Goal: Task Accomplishment & Management: Complete application form

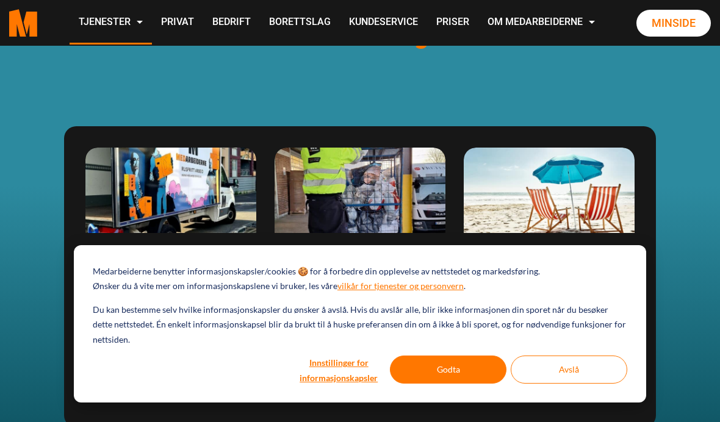
scroll to position [1481, 0]
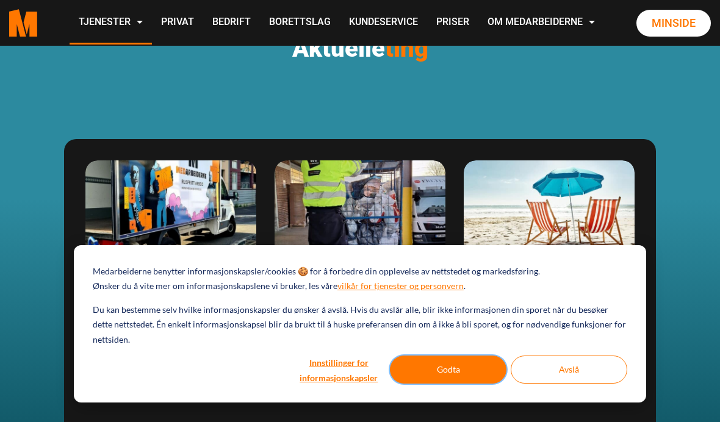
click at [468, 384] on button "Godta" at bounding box center [448, 370] width 116 height 28
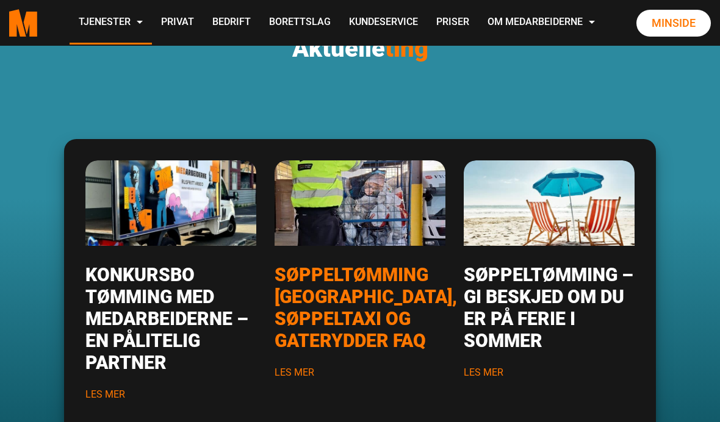
scroll to position [0, 0]
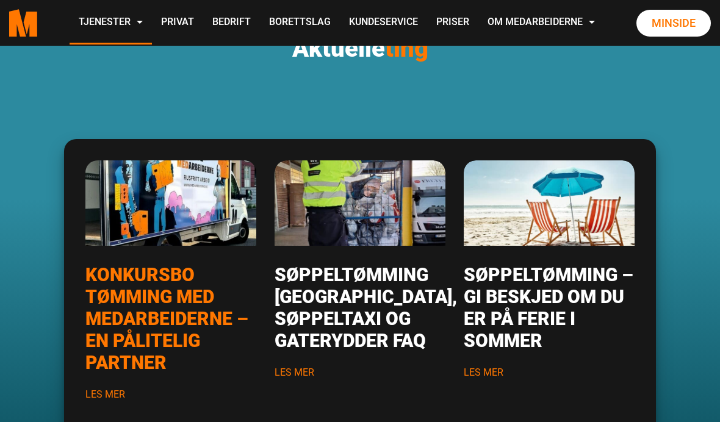
click at [168, 301] on link "Konkursbo tømming med Medarbeiderne – en pålitelig partner" at bounding box center [166, 318] width 163 height 109
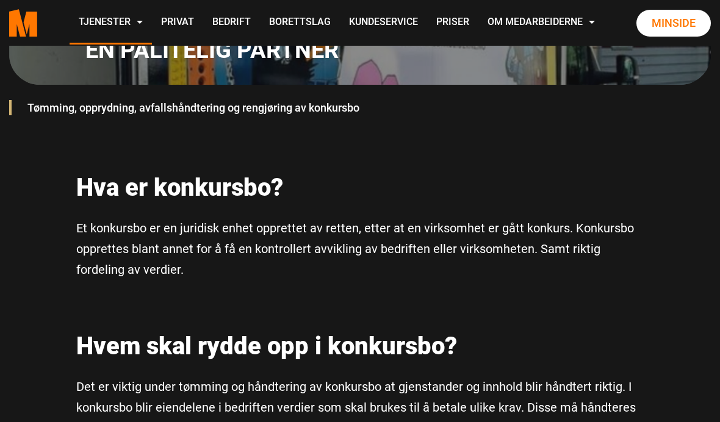
scroll to position [365, 0]
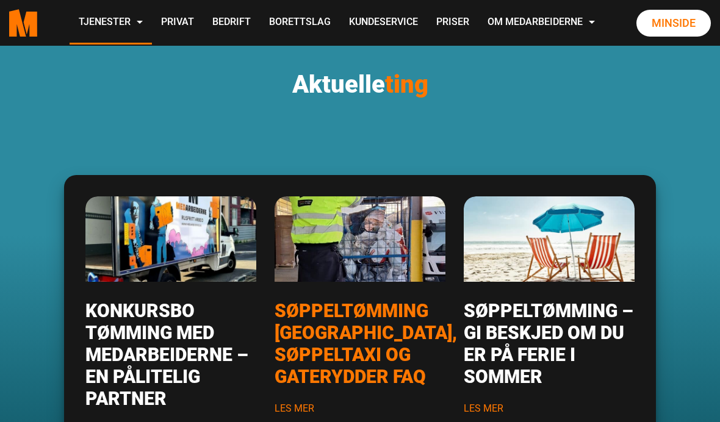
scroll to position [1428, 0]
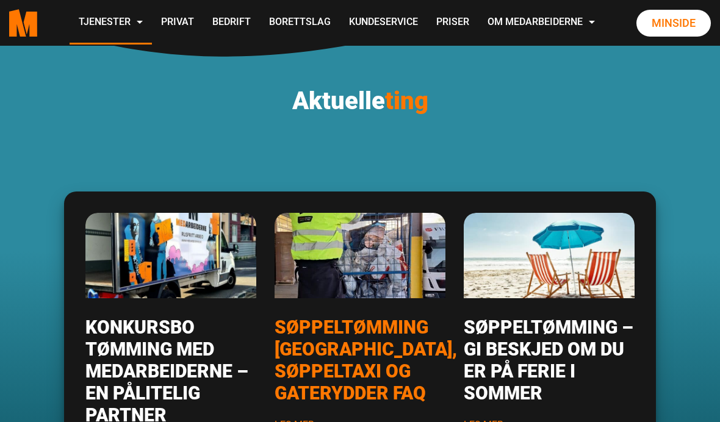
click at [373, 284] on img "Les mer om Søppeltømming Oslo, søppeltaxi og gaterydder FAQ" at bounding box center [359, 255] width 205 height 102
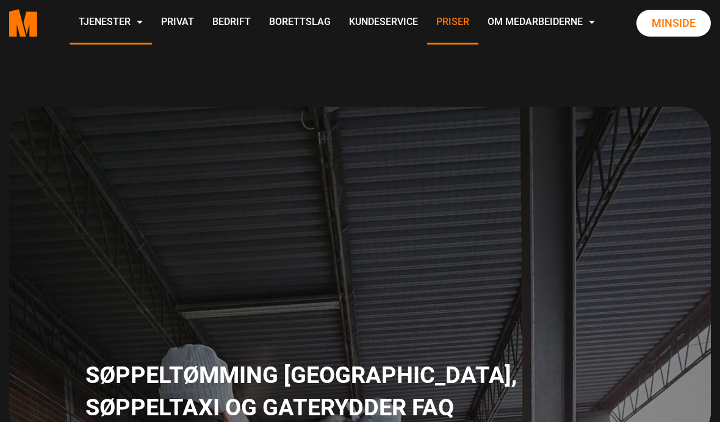
click at [427, 45] on link "Priser" at bounding box center [452, 22] width 51 height 43
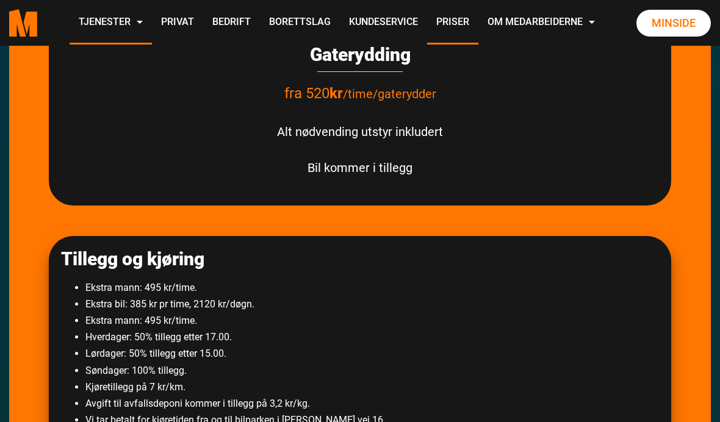
scroll to position [673, 0]
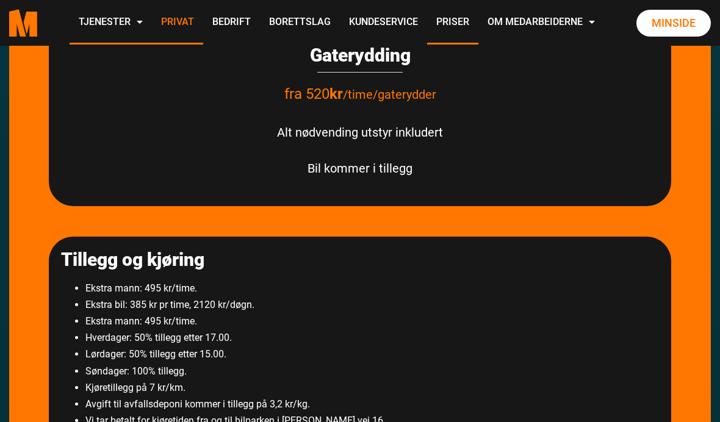
click at [203, 37] on link "Privat" at bounding box center [177, 22] width 51 height 43
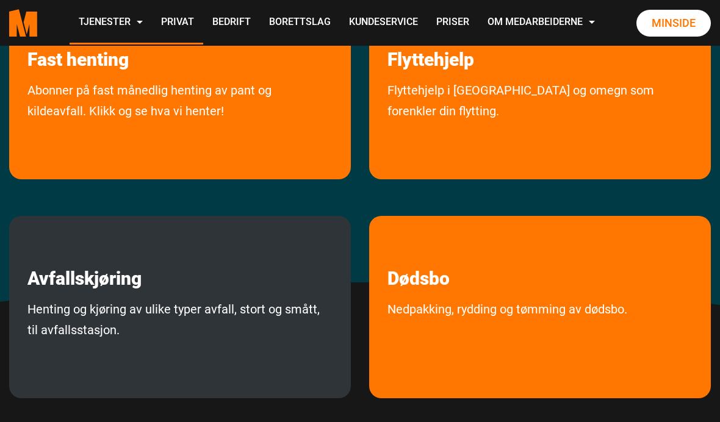
scroll to position [363, 0]
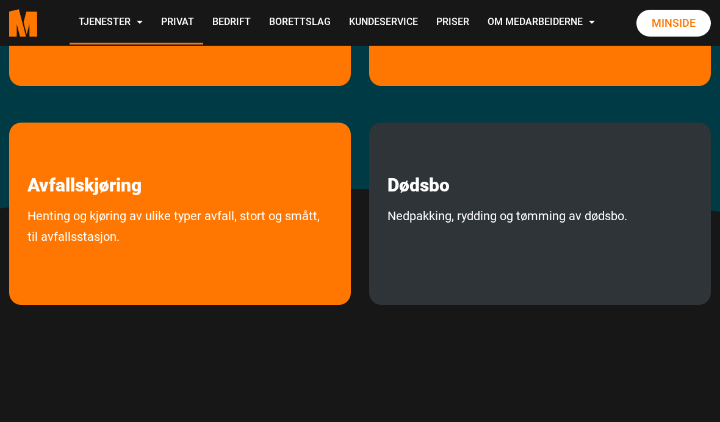
click at [457, 263] on link "Nedpakking, rydding og tømming av dødsbo." at bounding box center [507, 242] width 276 height 73
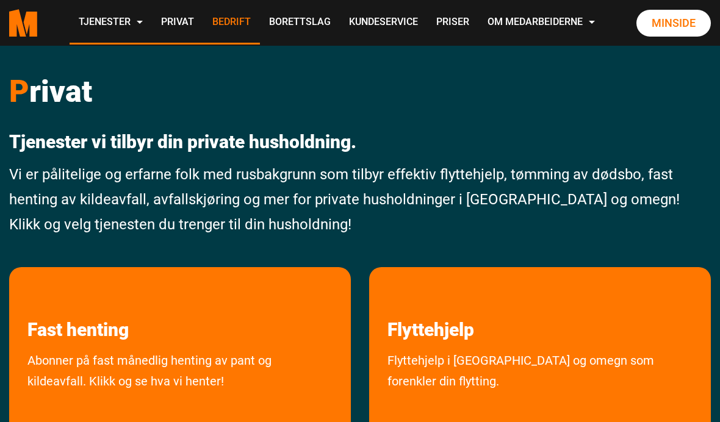
click at [260, 17] on link "Bedrift" at bounding box center [231, 22] width 57 height 43
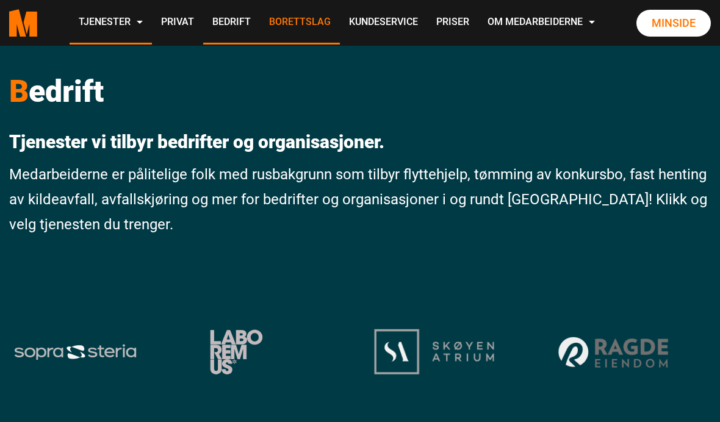
click at [340, 9] on link "Borettslag" at bounding box center [300, 22] width 80 height 43
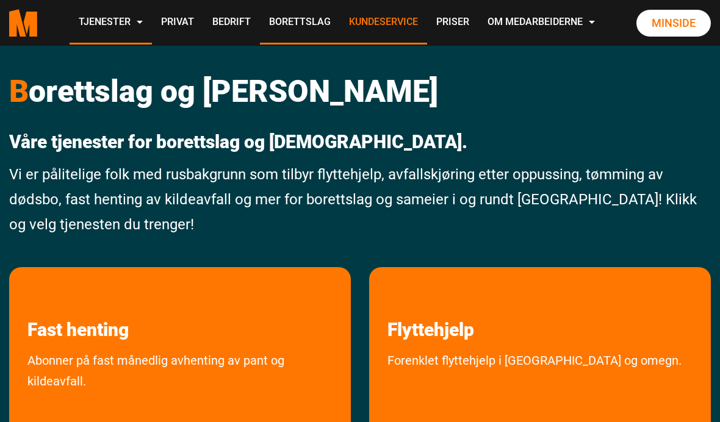
click at [427, 26] on link "Kundeservice" at bounding box center [383, 22] width 87 height 43
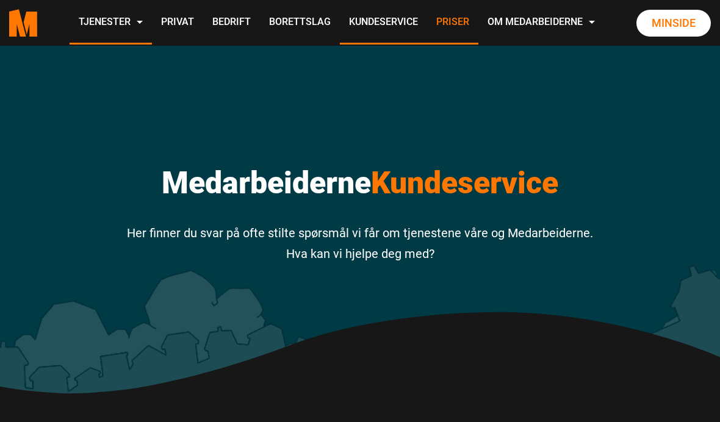
click at [427, 45] on link "Priser" at bounding box center [452, 22] width 51 height 43
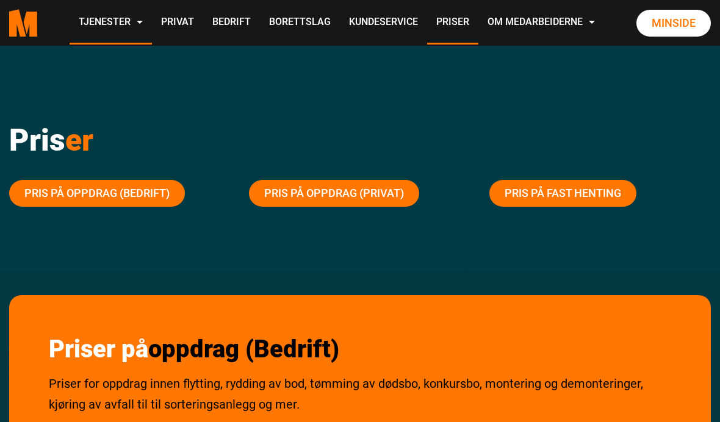
click at [37, 37] on polygon "Medarbeiderne start page" at bounding box center [30, 24] width 13 height 25
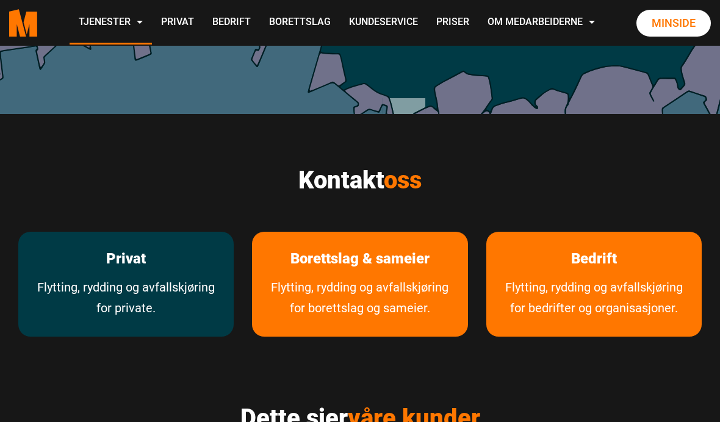
scroll to position [431, 0]
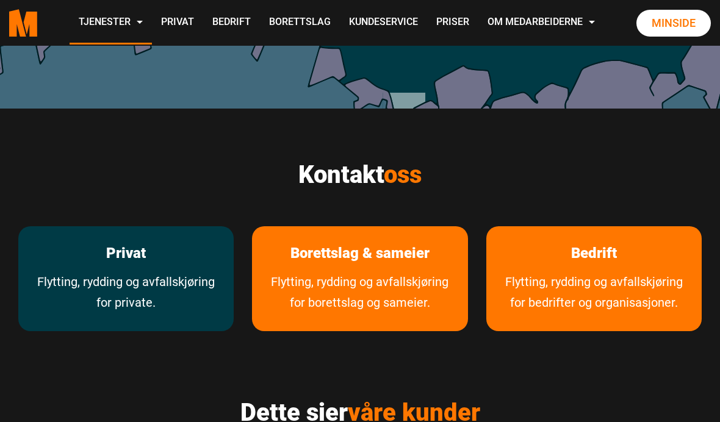
click at [164, 331] on div "Privat Flytting, rydding og avfallskjøring for private." at bounding box center [125, 278] width 215 height 105
click at [131, 313] on link "Flytting, rydding og avfallskjøring for private." at bounding box center [125, 301] width 215 height 60
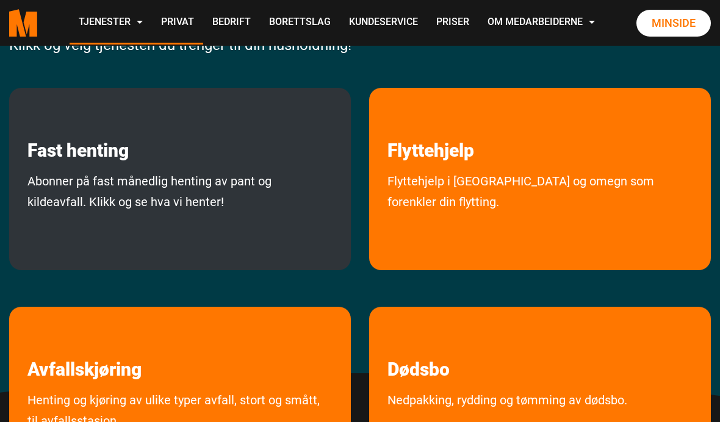
scroll to position [192, 0]
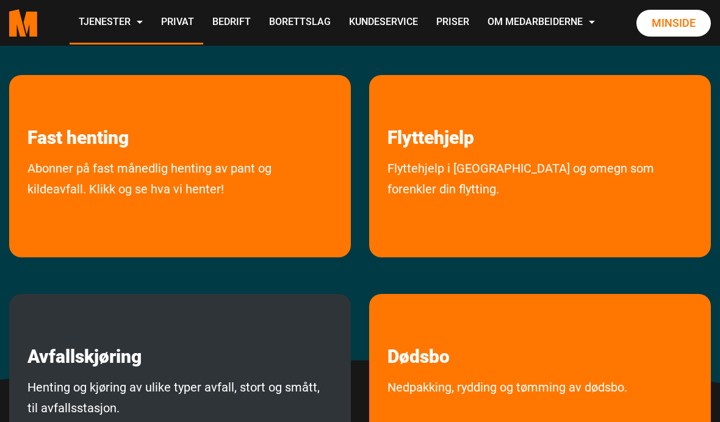
click at [112, 329] on link "Avfallskjøring" at bounding box center [84, 331] width 151 height 74
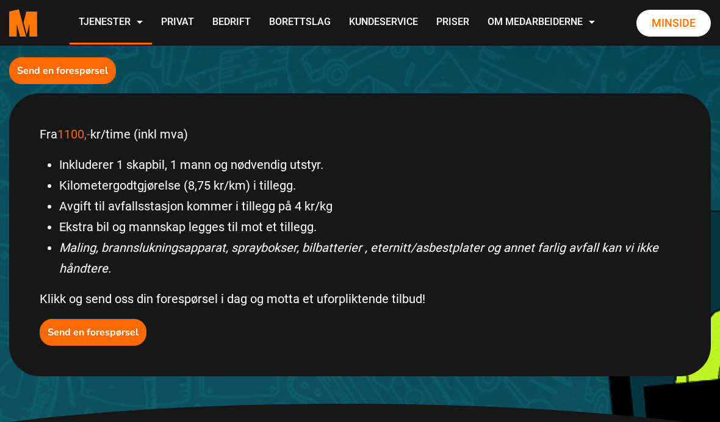
scroll to position [442, 0]
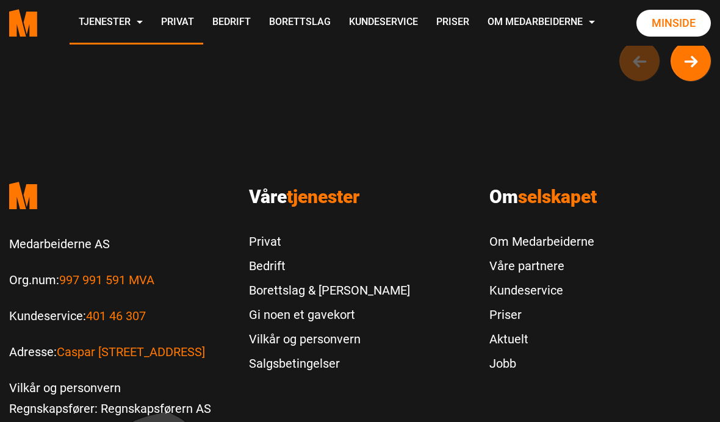
scroll to position [1203, 0]
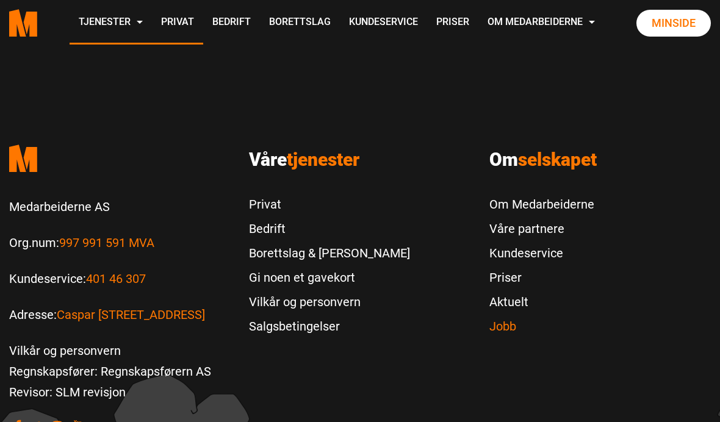
click at [494, 338] on link "Jobb" at bounding box center [541, 326] width 105 height 24
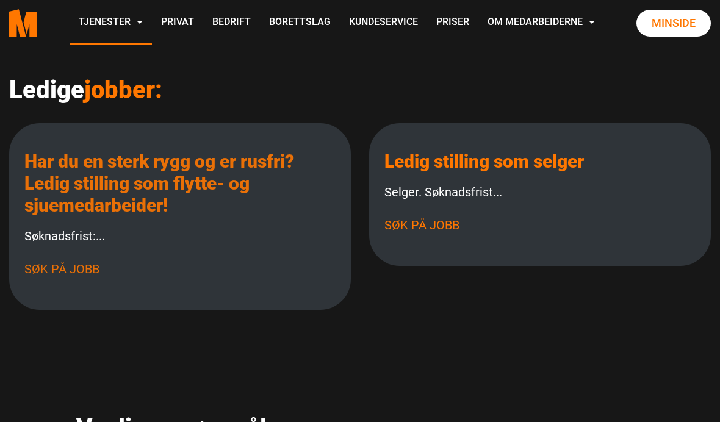
scroll to position [190, 0]
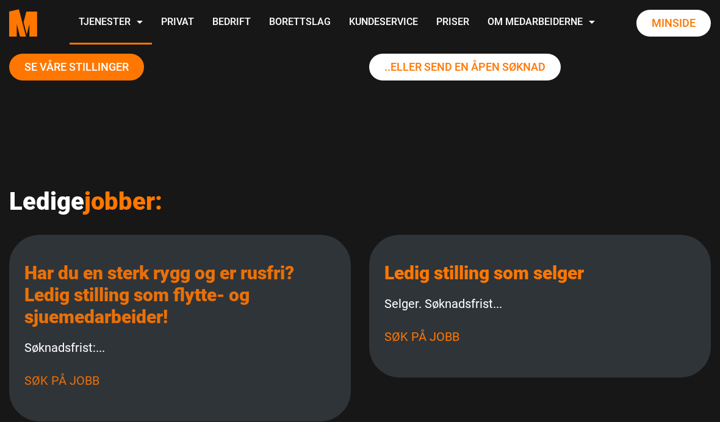
click at [114, 307] on link "Har du en sterk rygg og er rusfri? Ledig stilling som flytte- og sjuemedarbeide…" at bounding box center [159, 294] width 270 height 65
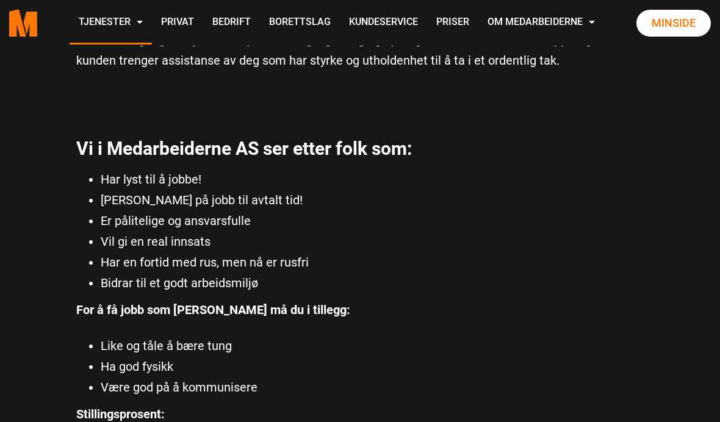
scroll to position [634, 0]
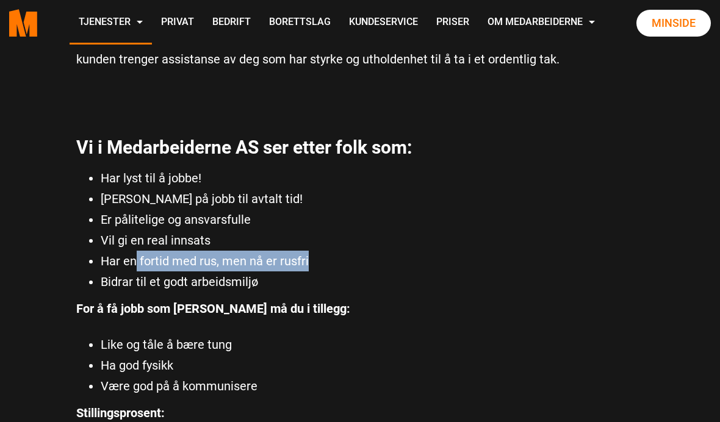
drag, startPoint x: 315, startPoint y: 258, endPoint x: 133, endPoint y: 257, distance: 181.8
click at [133, 257] on li "Har en fortid med rus, men nå er rusfri" at bounding box center [372, 261] width 543 height 21
click at [351, 262] on li "Har en fortid med rus, men nå er rusfri" at bounding box center [372, 261] width 543 height 21
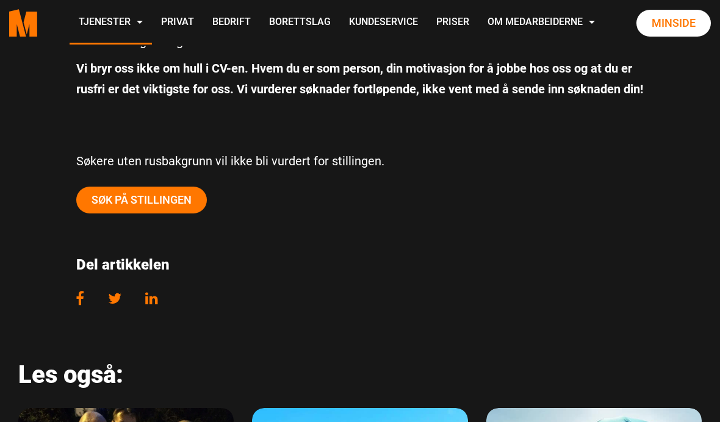
scroll to position [1221, 0]
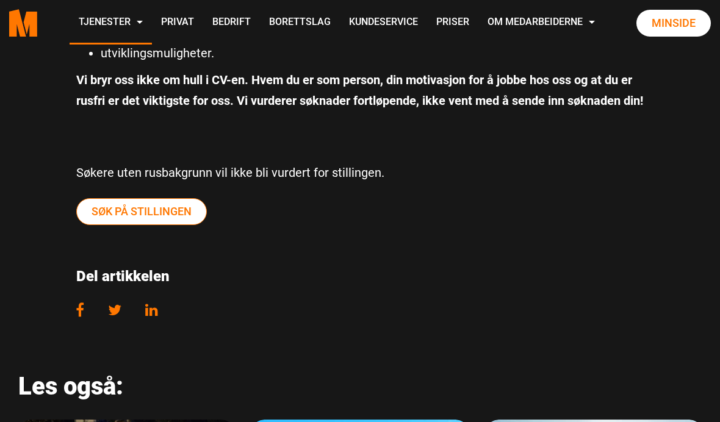
click at [165, 225] on link "Søk på stillingen" at bounding box center [141, 211] width 131 height 27
